Goal: Transaction & Acquisition: Book appointment/travel/reservation

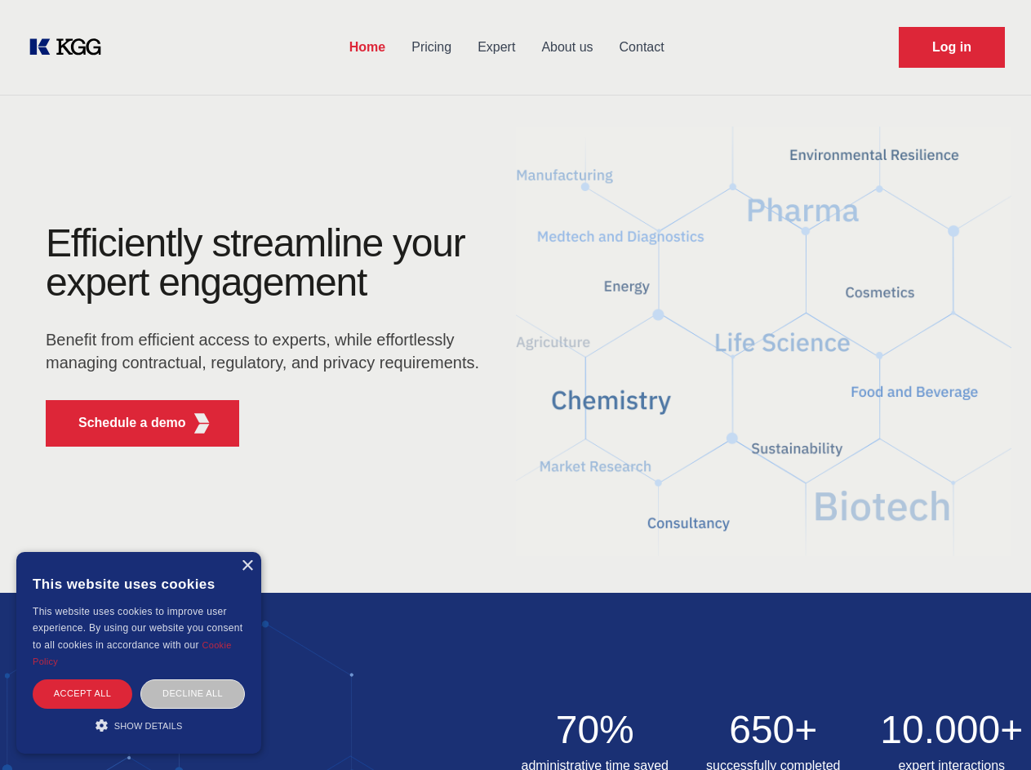
click at [515, 385] on div "Efficiently streamline your expert engagement Benefit from efficient access to …" at bounding box center [268, 342] width 497 height 236
click at [123, 423] on p "Schedule a demo" at bounding box center [132, 423] width 108 height 20
click at [247, 566] on div "× This website uses cookies This website uses cookies to improve user experienc…" at bounding box center [138, 653] width 245 height 202
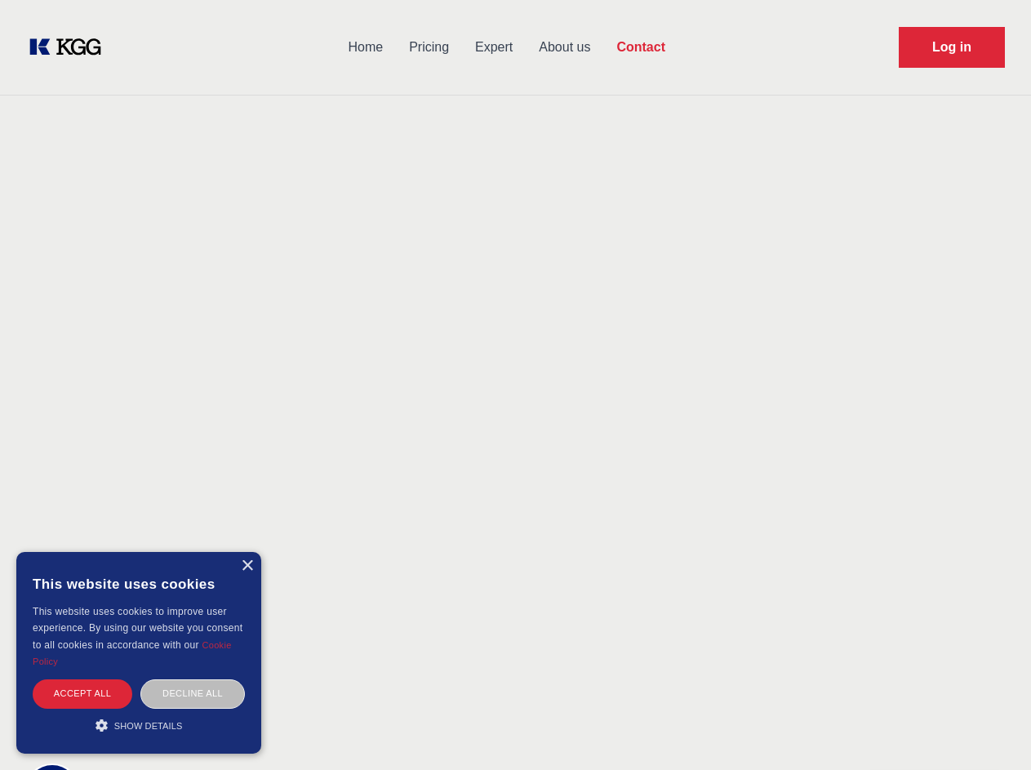
click at [82, 693] on div "Accept all" at bounding box center [83, 693] width 100 height 29
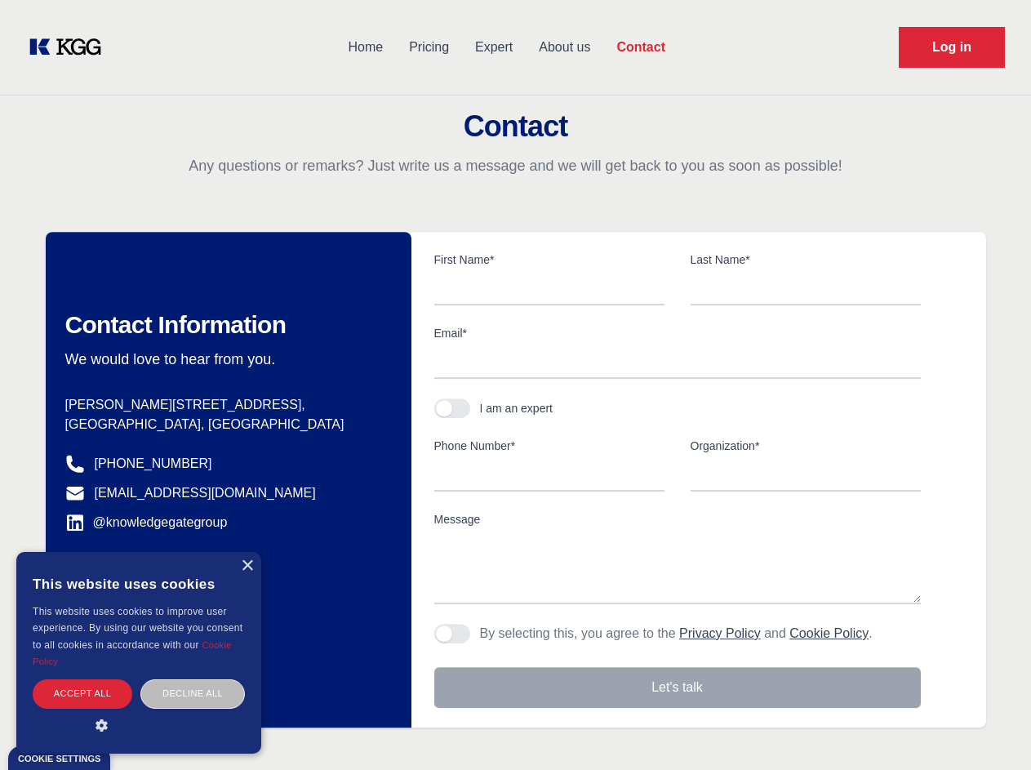
click at [193, 693] on div "Contact Information We would love to hear from you. Postal address [PERSON_NAME…" at bounding box center [229, 480] width 366 height 496
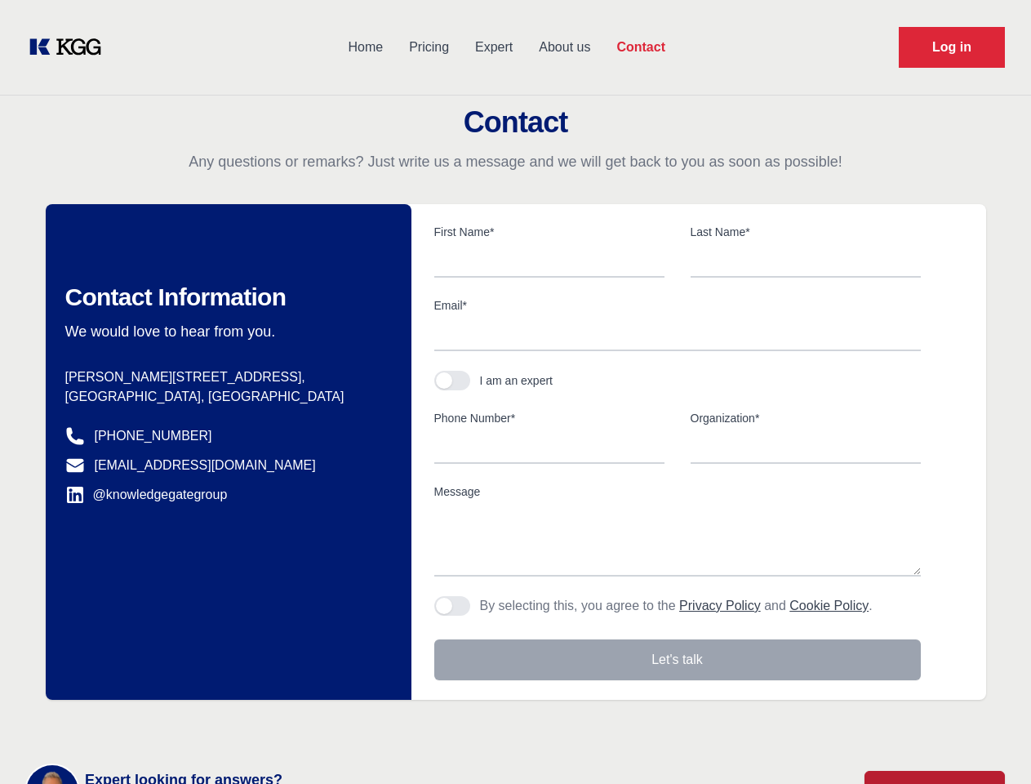
click at [139, 725] on main "Contact Any questions or remarks? Just write us a message and we will get back …" at bounding box center [515, 425] width 1031 height 850
